Goal: Task Accomplishment & Management: Manage account settings

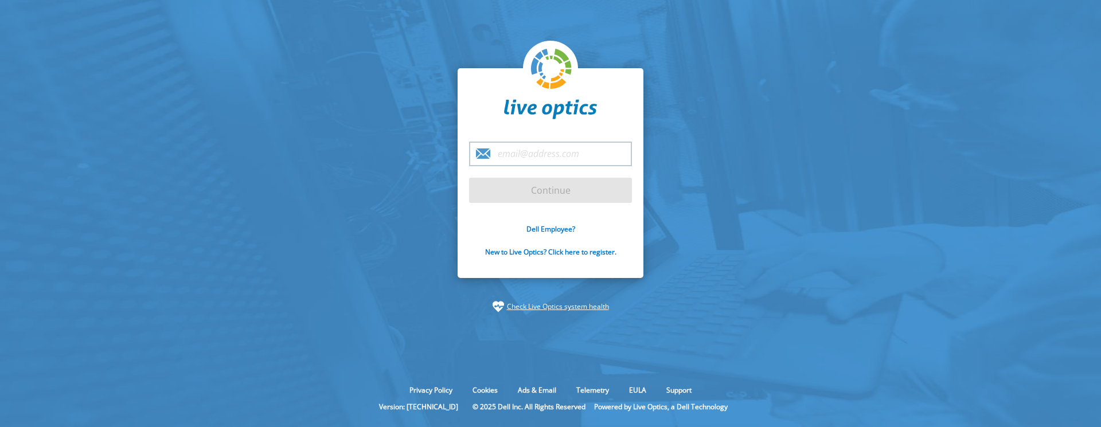
click at [555, 147] on input "email" at bounding box center [550, 154] width 163 height 25
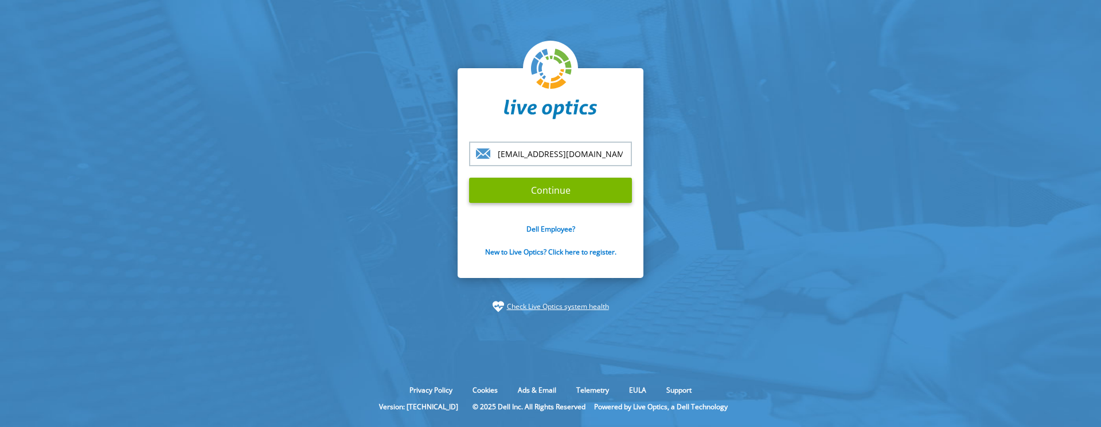
type input "[EMAIL_ADDRESS][DOMAIN_NAME]"
click at [469, 178] on input "Continue" at bounding box center [550, 190] width 163 height 25
click at [558, 188] on input "Continue" at bounding box center [550, 190] width 163 height 25
click at [525, 191] on input "Continue" at bounding box center [550, 190] width 163 height 25
click at [596, 154] on input "[EMAIL_ADDRESS][DOMAIN_NAME]" at bounding box center [550, 154] width 163 height 25
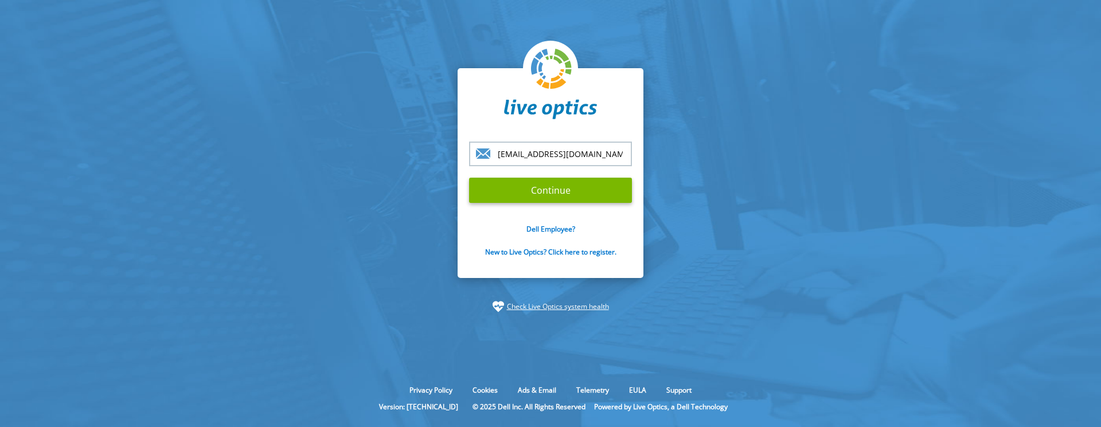
click at [469, 178] on input "Continue" at bounding box center [550, 190] width 163 height 25
drag, startPoint x: 600, startPoint y: 157, endPoint x: 345, endPoint y: 128, distance: 256.2
click at [345, 128] on section "s.voroncov@it-relax.com Continue Dell Employee? New to Live Optics? Click here …" at bounding box center [550, 190] width 1101 height 381
type input "[EMAIL_ADDRESS][DOMAIN_NAME]"
click at [544, 186] on input "Continue" at bounding box center [550, 190] width 163 height 25
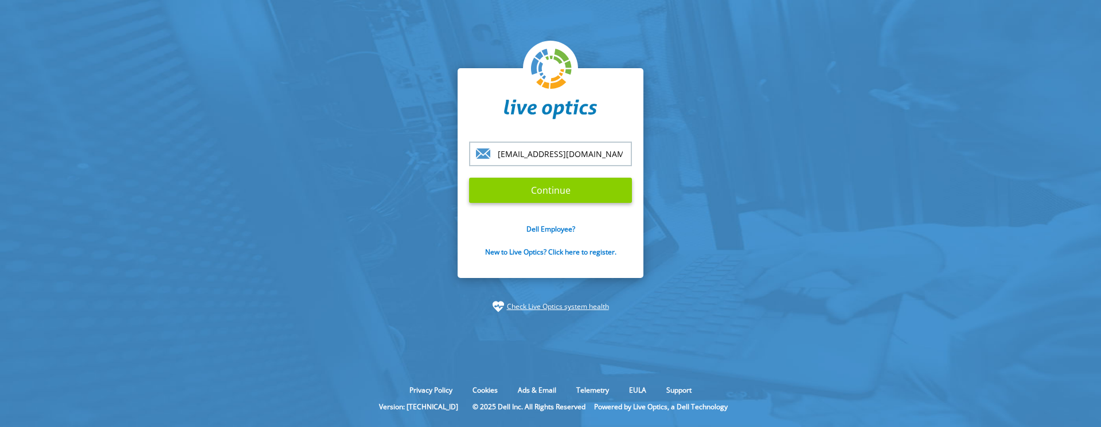
click at [525, 186] on input "Continue" at bounding box center [550, 190] width 163 height 25
click at [585, 187] on input "Continue" at bounding box center [550, 190] width 163 height 25
click at [540, 230] on link "Dell Employee?" at bounding box center [550, 229] width 49 height 10
click at [595, 158] on input "[EMAIL_ADDRESS][DOMAIN_NAME]" at bounding box center [550, 154] width 163 height 25
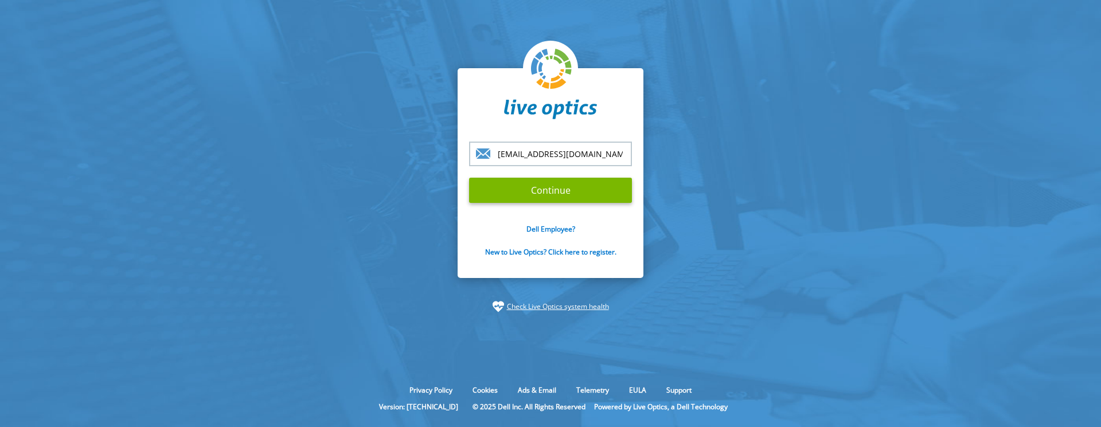
type input "[EMAIL_ADDRESS][DOMAIN_NAME]"
click at [494, 187] on input "Continue" at bounding box center [550, 190] width 163 height 25
click at [552, 250] on link "New to Live Optics? Click here to register." at bounding box center [550, 252] width 131 height 10
